Goal: Use online tool/utility

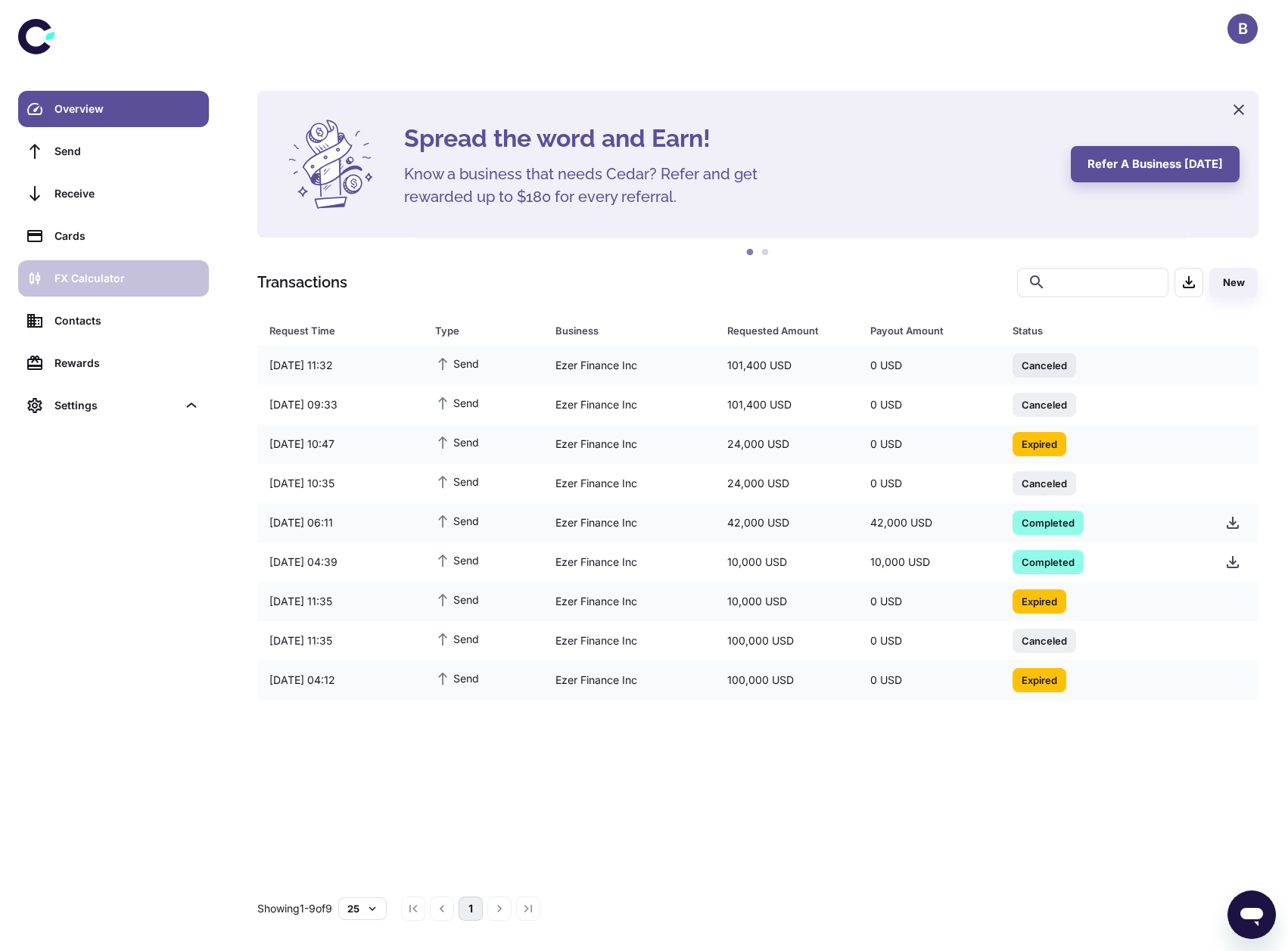
click at [174, 285] on div "FX Calculator" at bounding box center [127, 278] width 145 height 16
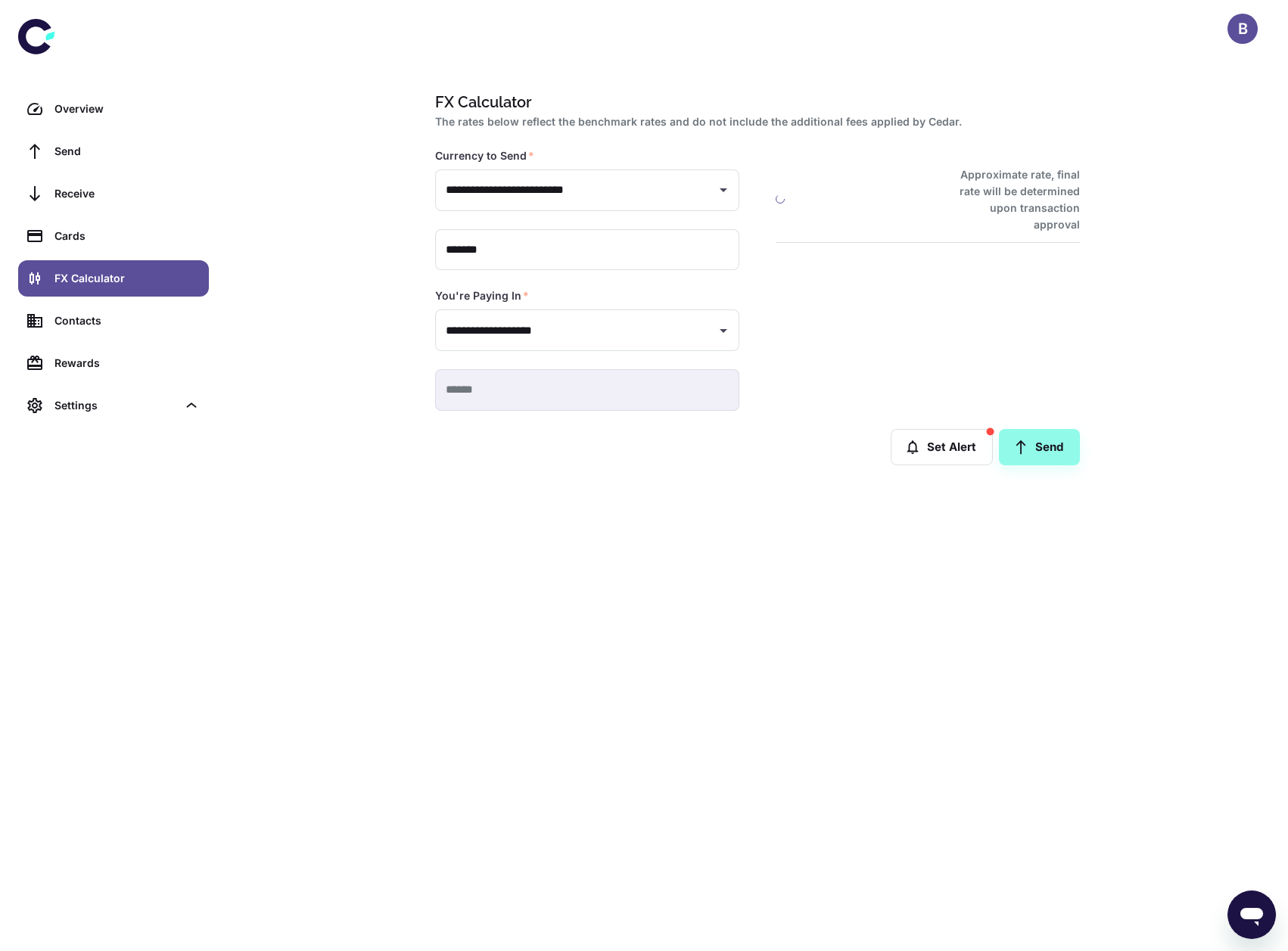
type input "**********"
